Goal: Navigation & Orientation: Understand site structure

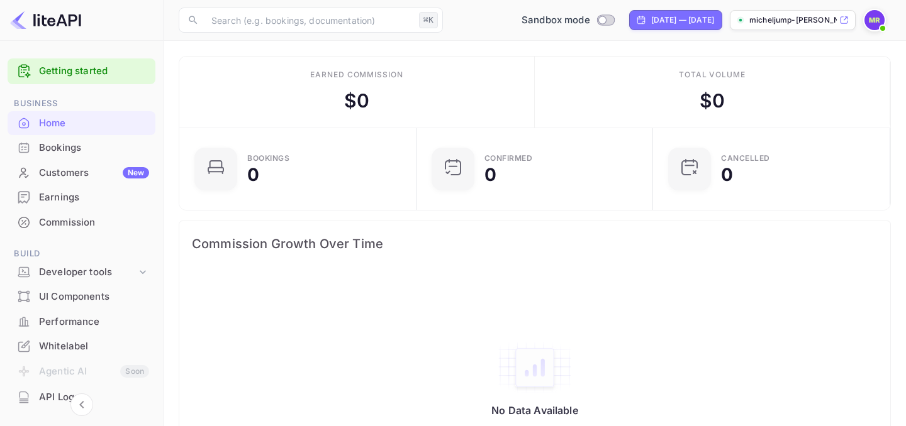
click at [132, 173] on div "New" at bounding box center [136, 172] width 26 height 11
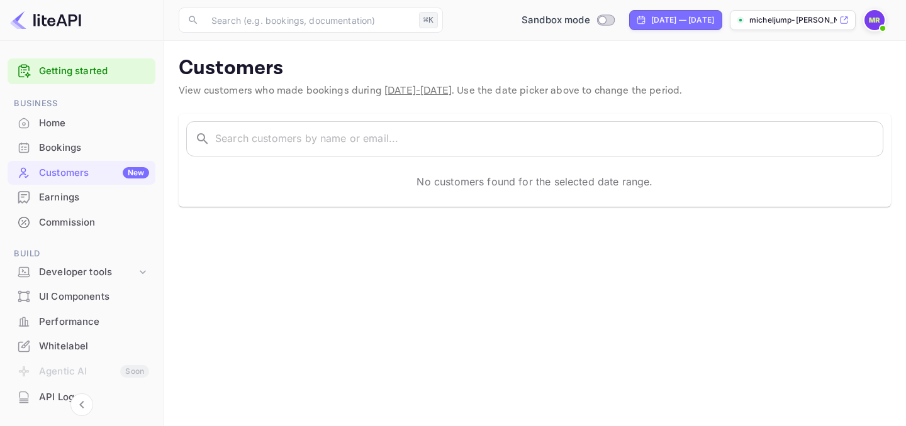
click at [106, 133] on div "Home" at bounding box center [82, 123] width 148 height 25
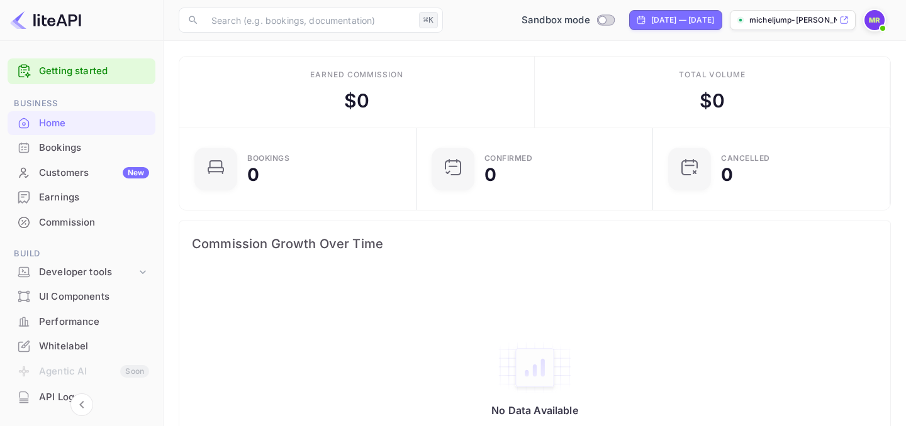
click at [96, 154] on div "Bookings" at bounding box center [94, 148] width 110 height 14
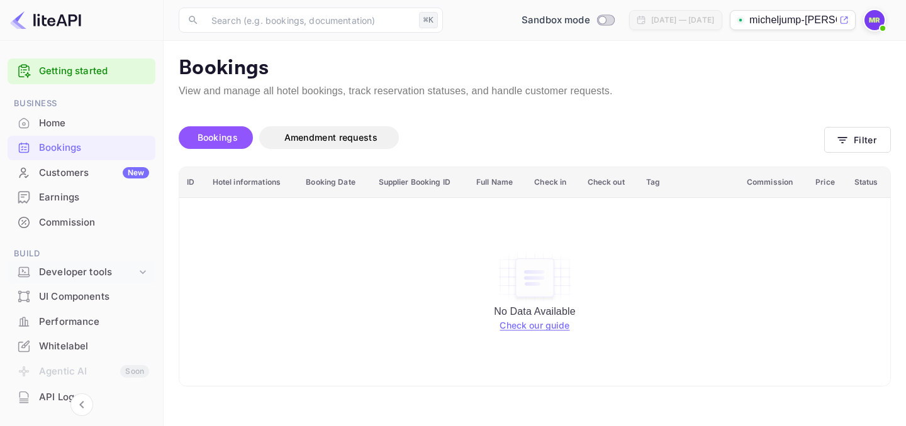
click at [104, 273] on div "Developer tools" at bounding box center [87, 272] width 97 height 14
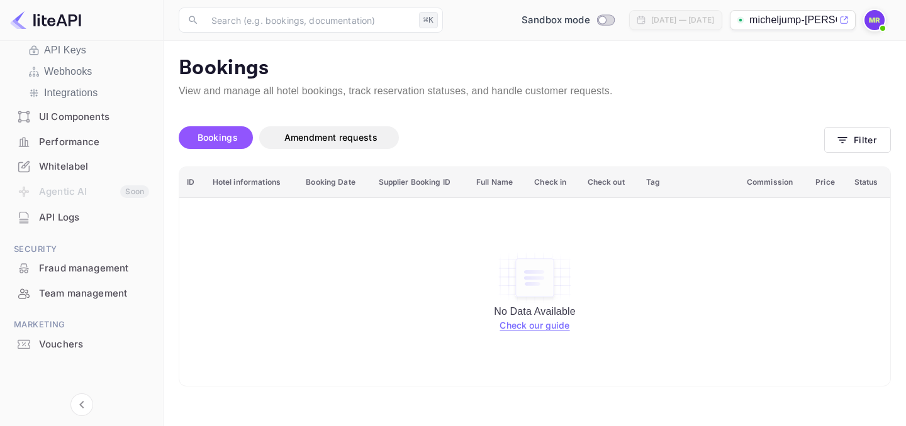
scroll to position [264, 0]
click at [114, 302] on div "Team management" at bounding box center [82, 295] width 148 height 25
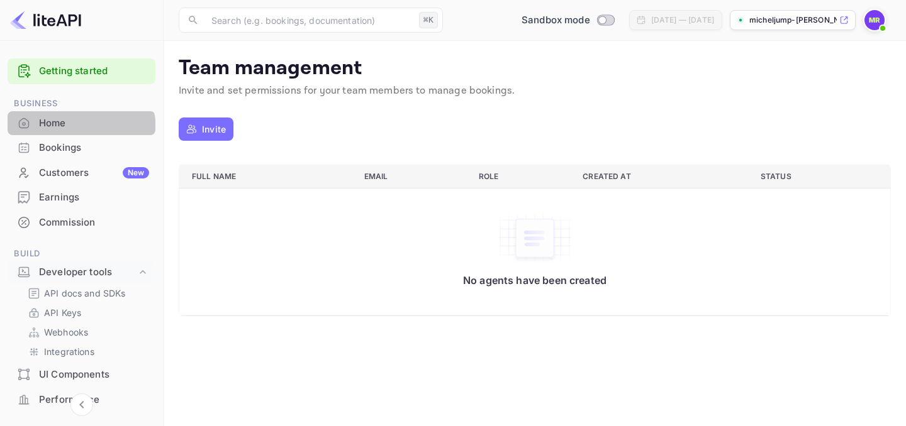
click at [68, 131] on div "Home" at bounding box center [82, 123] width 148 height 25
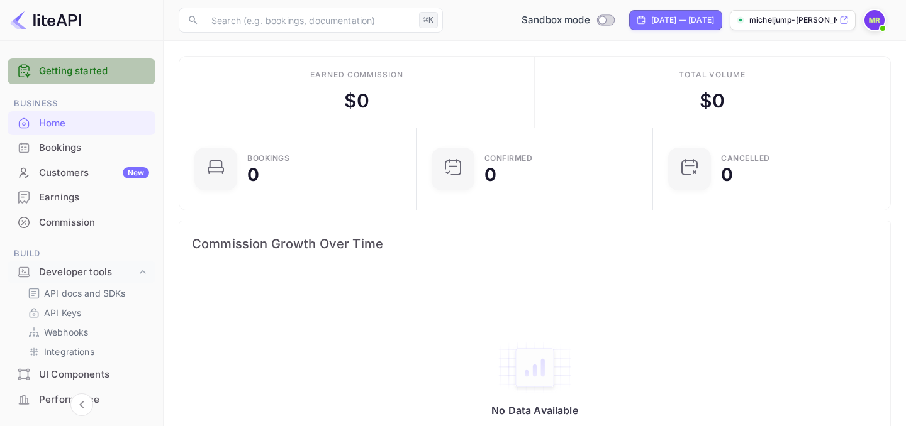
click at [102, 77] on link "Getting started" at bounding box center [94, 71] width 110 height 14
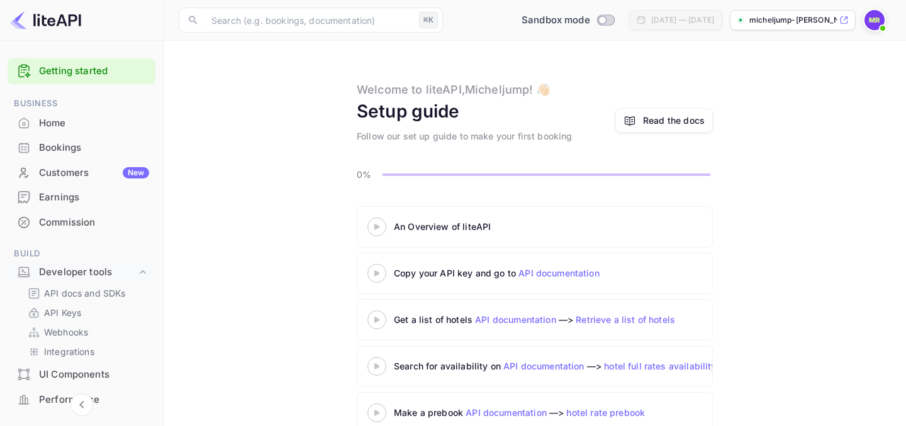
scroll to position [74, 0]
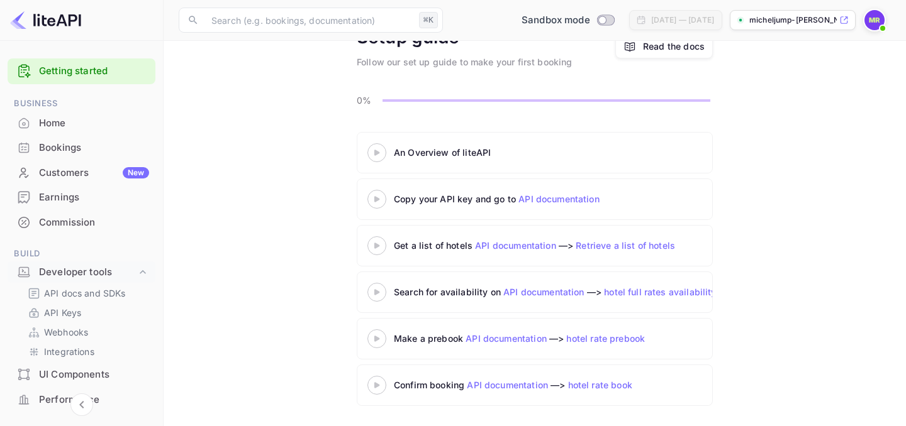
click at [377, 148] on div at bounding box center [377, 153] width 44 height 16
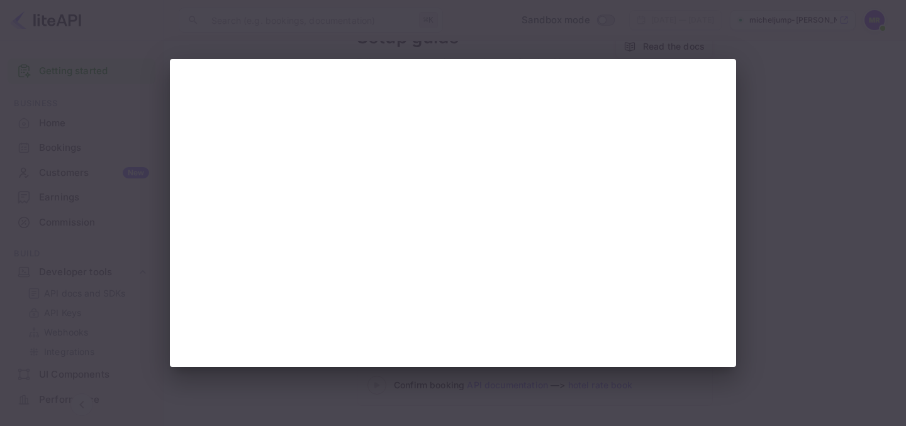
click at [817, 179] on div at bounding box center [453, 213] width 906 height 426
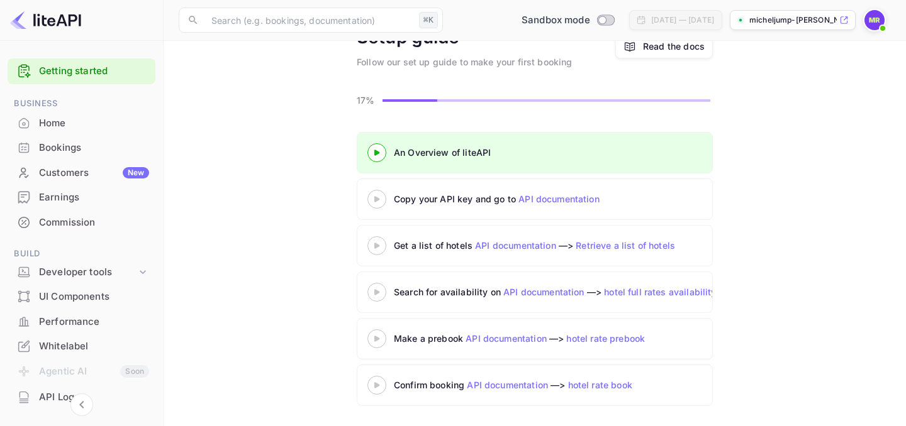
click at [376, 155] on 3 at bounding box center [376, 153] width 5 height 6
